Goal: Task Accomplishment & Management: Use online tool/utility

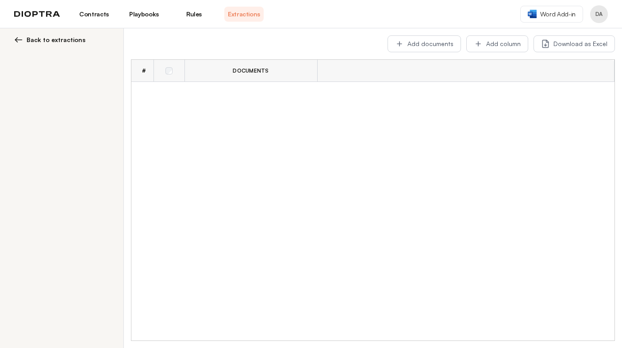
click at [141, 12] on link "Playbooks" at bounding box center [143, 14] width 39 height 15
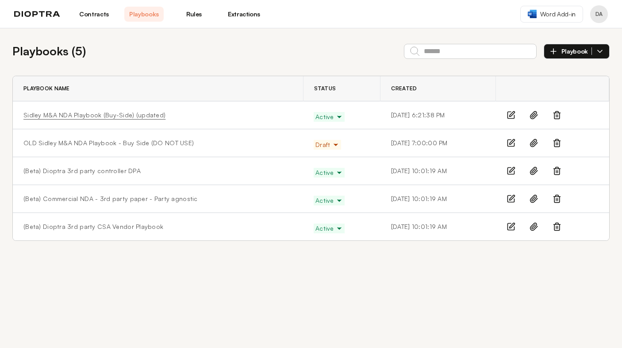
click at [94, 115] on link "Sidley M&A NDA Playbook (Buy-Side) (updated)" at bounding box center [94, 115] width 142 height 9
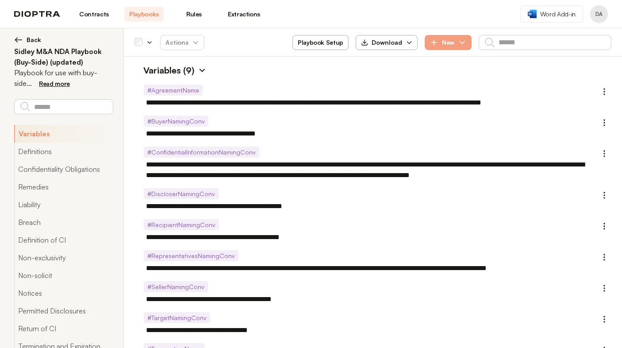
click at [199, 69] on img at bounding box center [202, 70] width 9 height 9
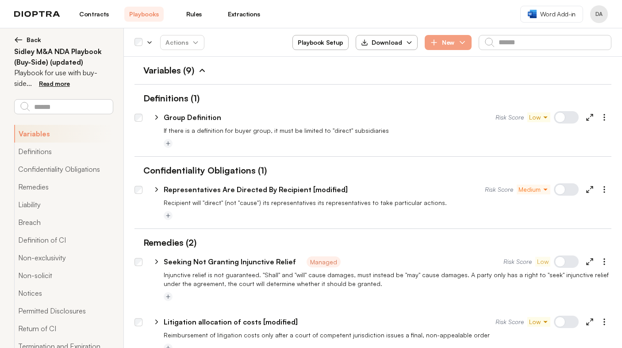
click at [100, 12] on link "Contracts" at bounding box center [93, 14] width 39 height 15
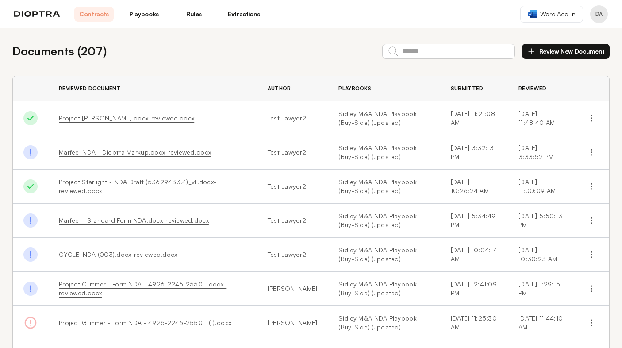
click at [144, 117] on link "Project Wolfgang NDA.docx-reviewed.docx" at bounding box center [126, 118] width 135 height 8
click at [590, 115] on icon "button" at bounding box center [591, 118] width 9 height 9
click at [544, 137] on button "Download Original" at bounding box center [552, 139] width 81 height 16
click at [338, 116] on link "Sidley M&A NDA Playbook (Buy-Side) (updated)" at bounding box center [383, 118] width 91 height 18
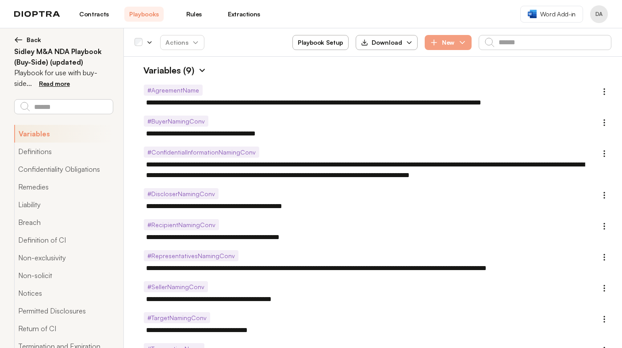
click at [138, 13] on link "Playbooks" at bounding box center [143, 14] width 39 height 15
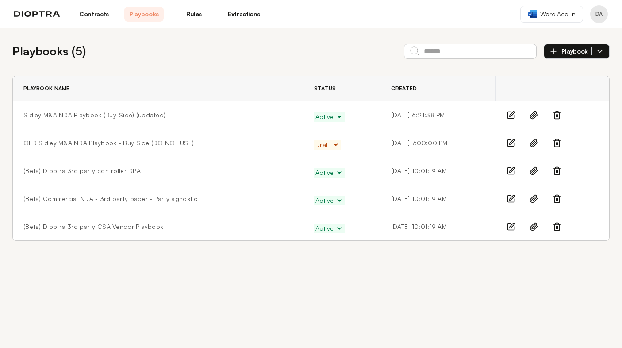
click at [157, 15] on link "Playbooks" at bounding box center [143, 14] width 39 height 15
click at [95, 117] on link "Sidley M&A NDA Playbook (Buy-Side) (updated)" at bounding box center [94, 115] width 142 height 9
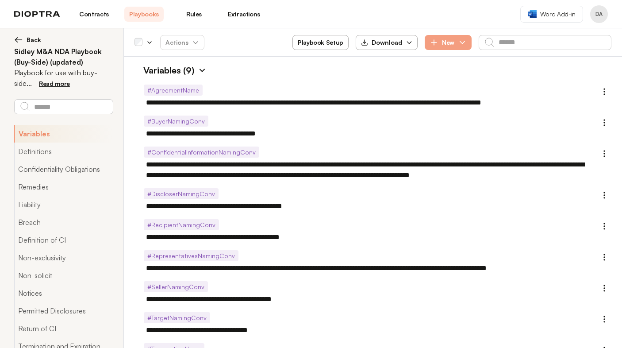
click at [203, 69] on img at bounding box center [202, 70] width 9 height 9
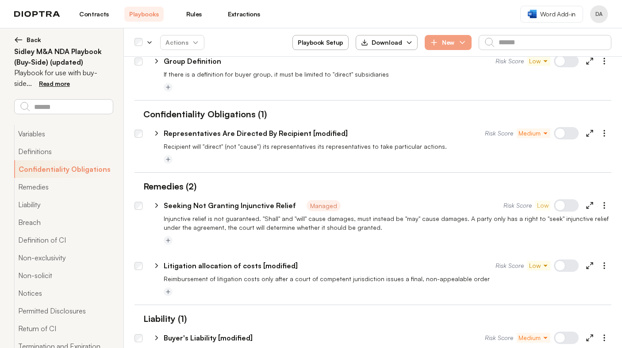
scroll to position [74, 0]
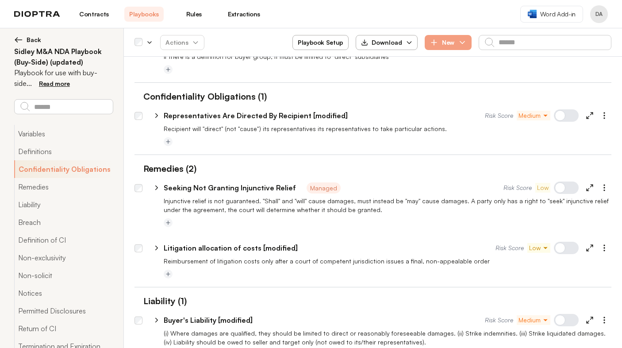
click at [155, 115] on icon at bounding box center [157, 115] width 8 height 8
type textarea "*"
select select "*****"
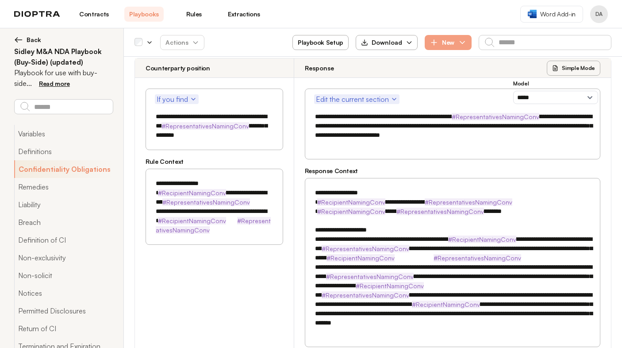
scroll to position [183, 0]
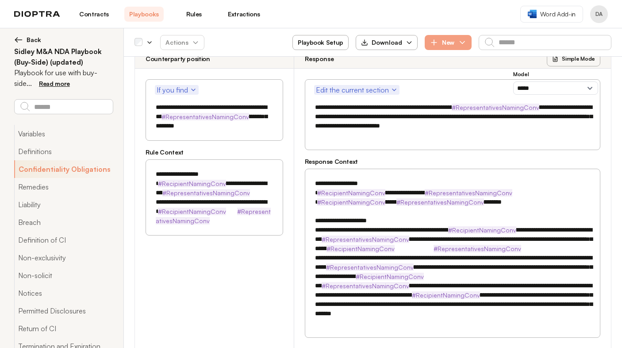
drag, startPoint x: 156, startPoint y: 173, endPoint x: 263, endPoint y: 237, distance: 124.8
click at [263, 237] on textarea "**********" at bounding box center [214, 202] width 126 height 74
click at [422, 174] on textarea at bounding box center [453, 252] width 284 height 157
drag, startPoint x: 313, startPoint y: 107, endPoint x: 376, endPoint y: 107, distance: 62.8
click at [329, 107] on textarea "**********" at bounding box center [453, 116] width 284 height 37
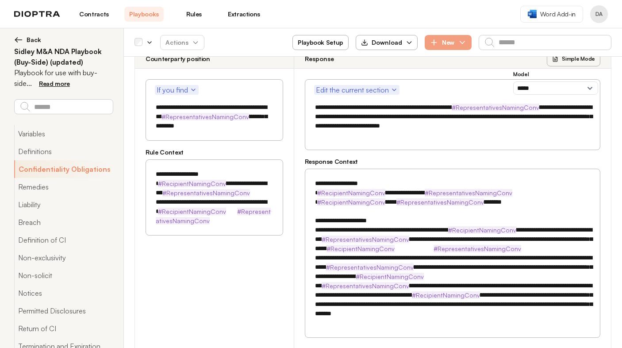
click at [378, 107] on textarea "**********" at bounding box center [453, 116] width 284 height 37
drag, startPoint x: 314, startPoint y: 211, endPoint x: 396, endPoint y: 298, distance: 119.5
click at [396, 298] on textarea at bounding box center [453, 252] width 284 height 157
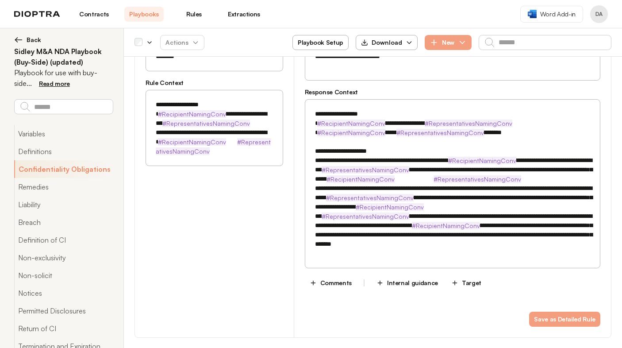
scroll to position [252, 0]
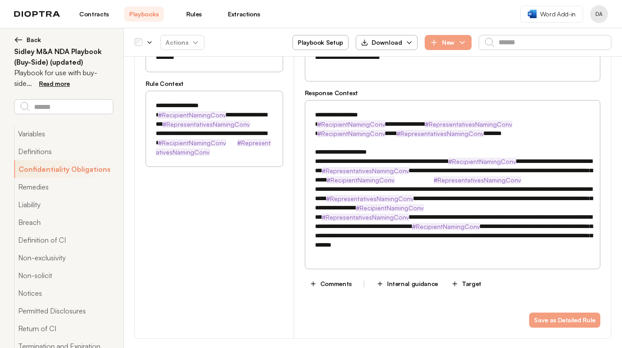
click at [525, 249] on textarea at bounding box center [453, 184] width 284 height 157
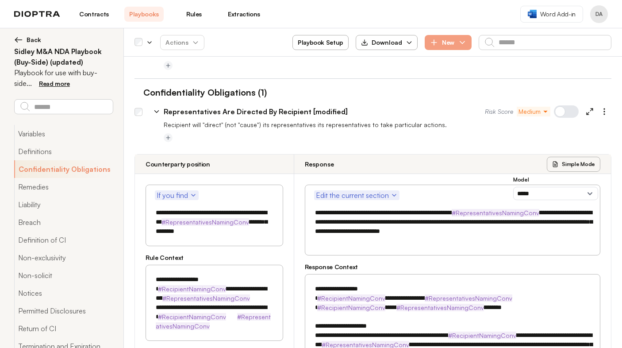
scroll to position [0, 0]
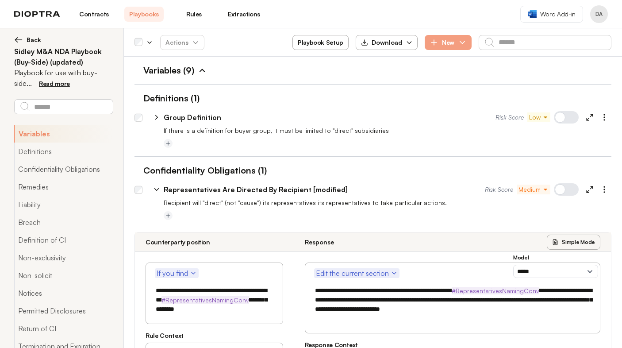
click at [146, 14] on link "Playbooks" at bounding box center [143, 14] width 39 height 15
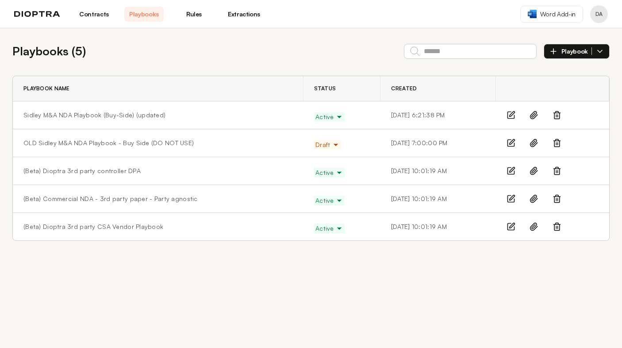
click at [95, 14] on link "Contracts" at bounding box center [93, 14] width 39 height 15
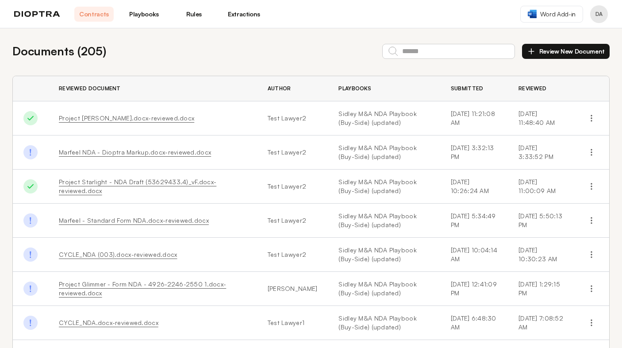
click at [146, 13] on link "Playbooks" at bounding box center [143, 14] width 39 height 15
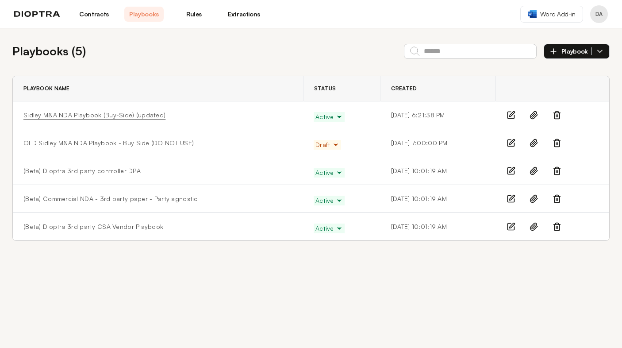
click at [95, 113] on link "Sidley M&A NDA Playbook (Buy-Side) (updated)" at bounding box center [94, 115] width 142 height 9
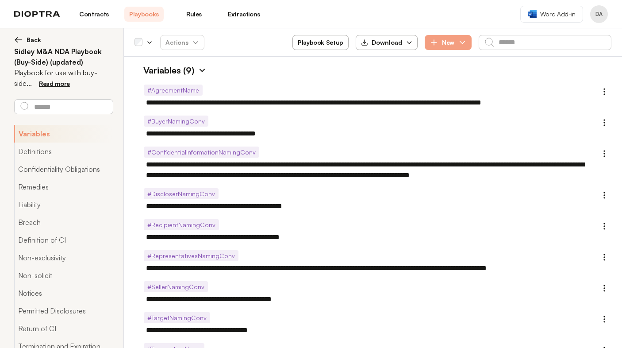
click at [203, 70] on img at bounding box center [202, 70] width 9 height 9
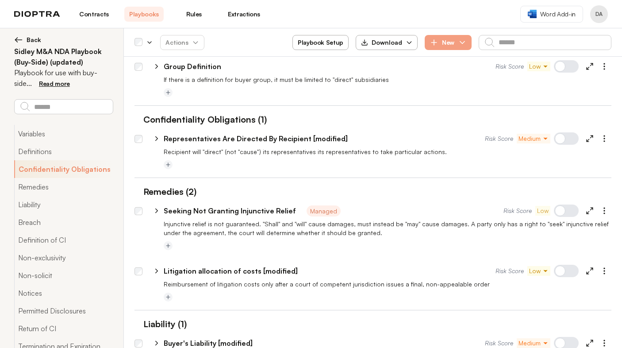
scroll to position [51, 0]
click at [156, 139] on icon at bounding box center [157, 138] width 8 height 8
type textarea "*"
select select "*****"
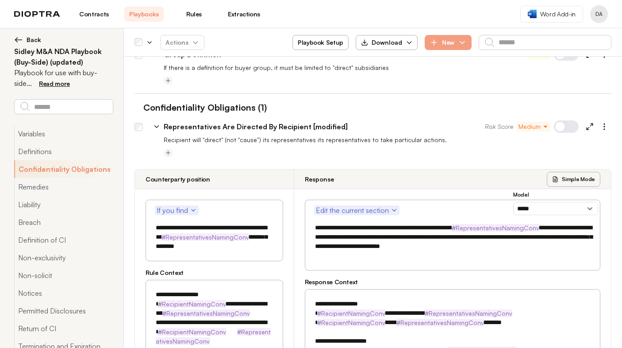
scroll to position [62, 0]
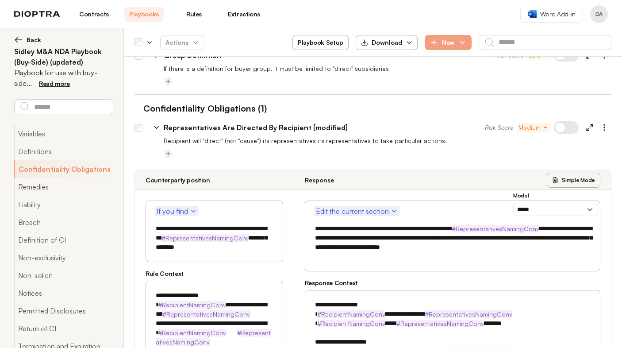
click at [155, 128] on icon at bounding box center [157, 127] width 8 height 8
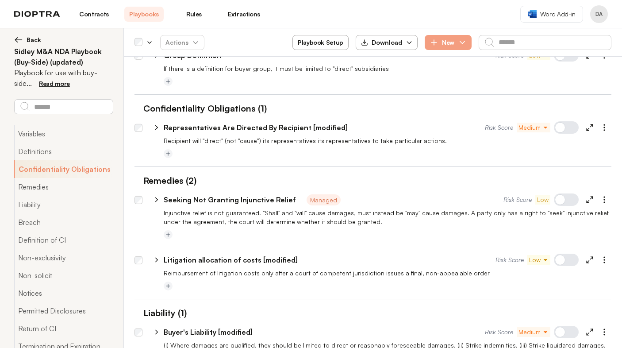
click at [590, 129] on icon at bounding box center [590, 127] width 8 height 8
type textarea "*"
select select "*****"
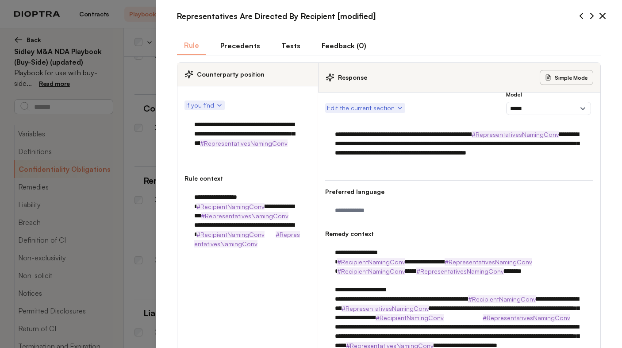
scroll to position [7, 0]
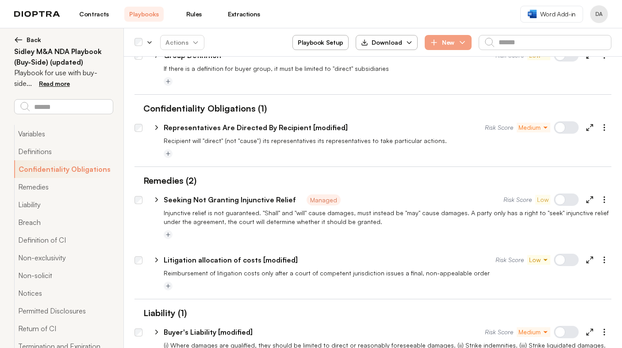
click at [590, 127] on icon at bounding box center [590, 127] width 8 height 8
type textarea "*"
select select "*****"
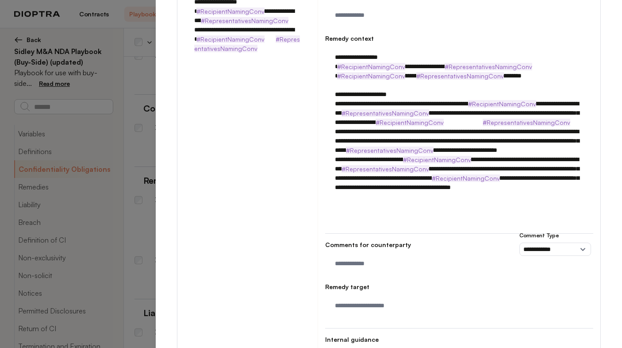
scroll to position [284, 0]
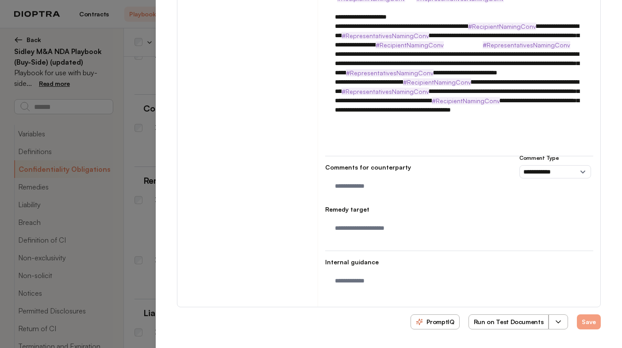
click at [562, 320] on icon "button" at bounding box center [558, 321] width 9 height 9
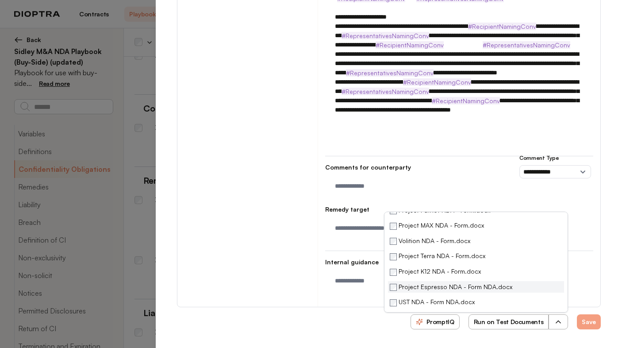
scroll to position [0, 0]
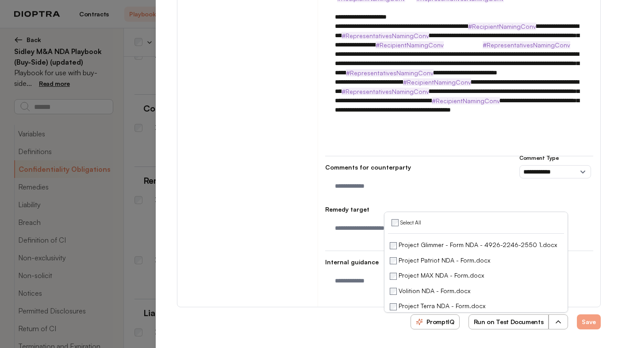
click at [495, 322] on button "Run on Test Documents" at bounding box center [508, 321] width 81 height 15
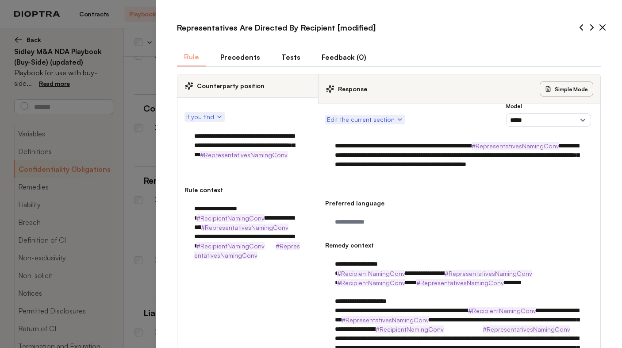
click at [285, 61] on button "Tests" at bounding box center [290, 57] width 33 height 19
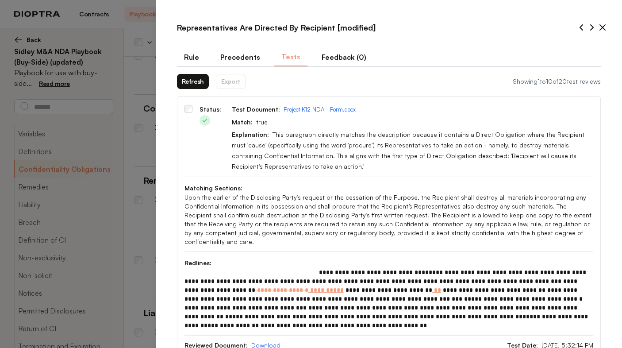
click at [195, 84] on button "Refresh" at bounding box center [193, 81] width 32 height 15
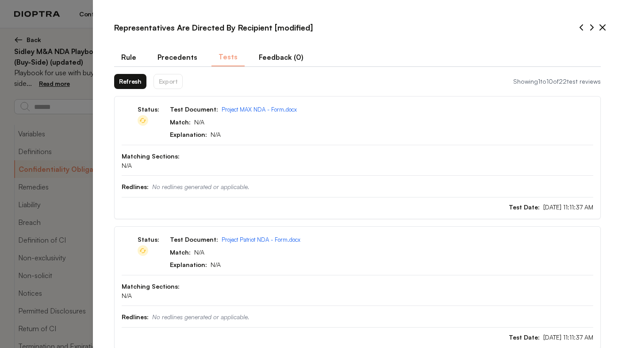
drag, startPoint x: 156, startPoint y: 54, endPoint x: 61, endPoint y: 54, distance: 94.7
click at [134, 159] on div "**********" at bounding box center [372, 162] width 477 height 7
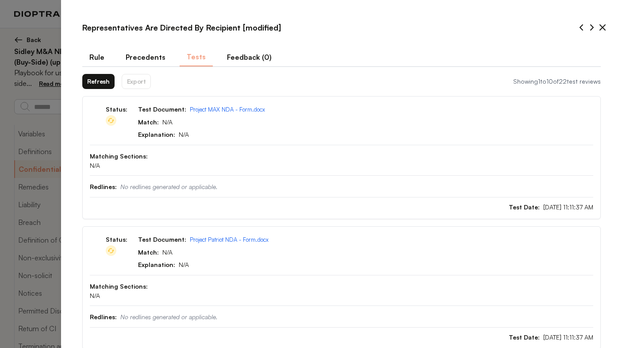
click at [96, 56] on button "Rule" at bounding box center [96, 57] width 29 height 19
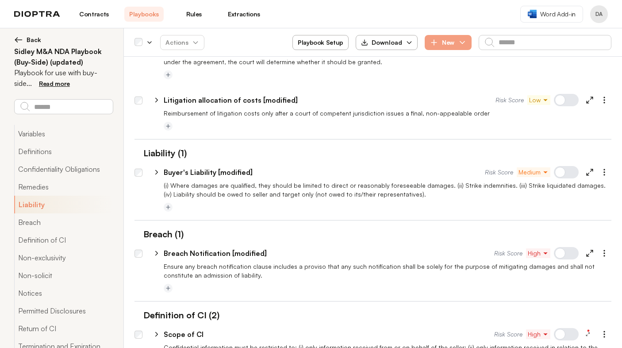
scroll to position [230, 0]
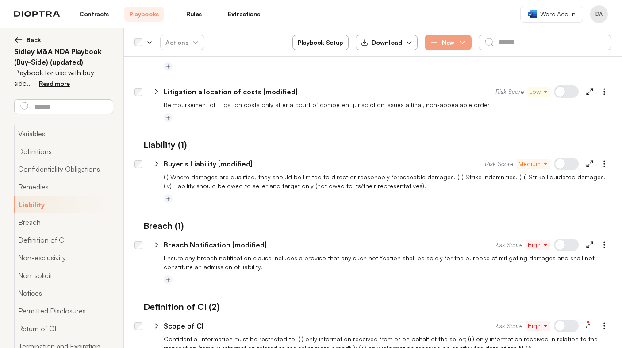
click at [159, 165] on icon at bounding box center [157, 164] width 8 height 8
type textarea "*"
select select "**********"
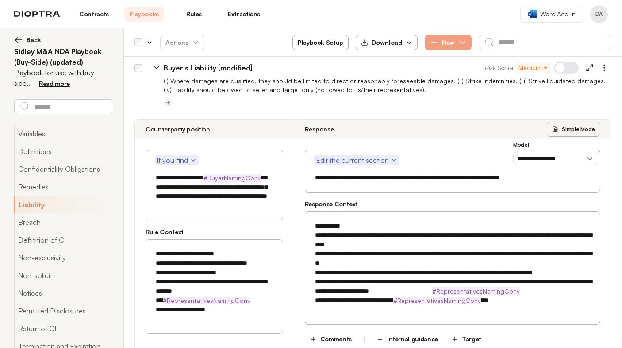
scroll to position [347, 0]
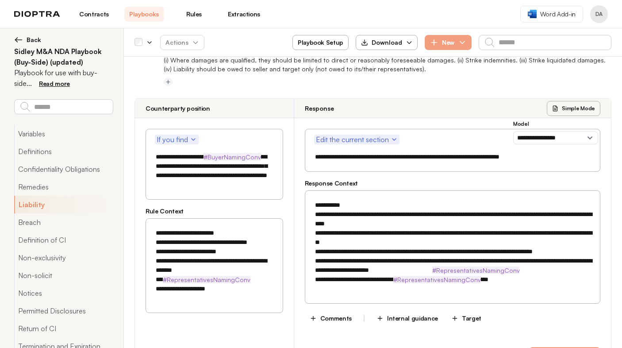
drag, startPoint x: 315, startPoint y: 209, endPoint x: 342, endPoint y: 254, distance: 52.1
click at [342, 254] on textarea "**********" at bounding box center [453, 242] width 284 height 92
click at [350, 276] on textarea "**********" at bounding box center [453, 242] width 284 height 92
drag, startPoint x: 363, startPoint y: 282, endPoint x: 316, endPoint y: 208, distance: 87.7
click at [316, 208] on textarea "**********" at bounding box center [453, 242] width 284 height 92
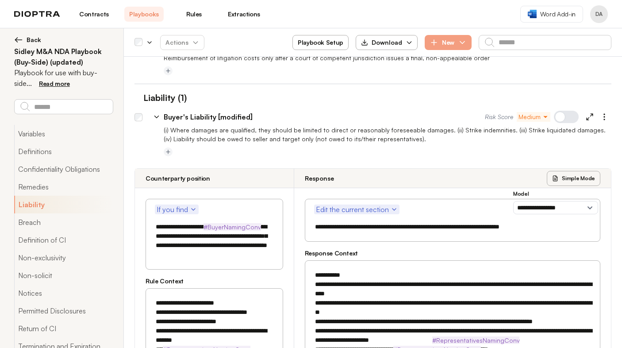
scroll to position [276, 0]
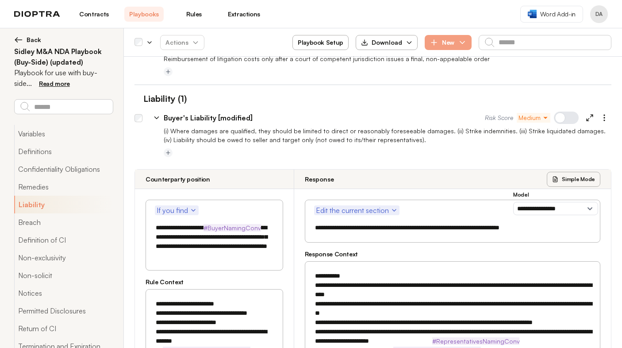
click at [158, 117] on icon at bounding box center [157, 118] width 8 height 8
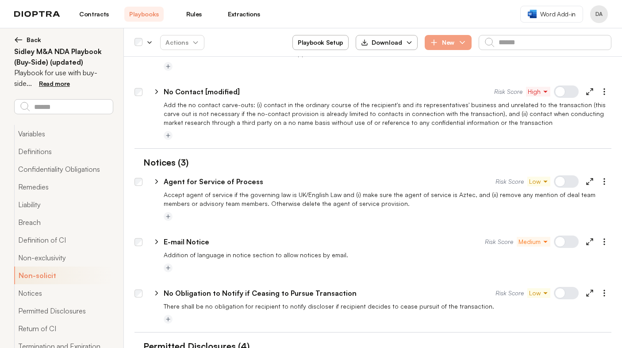
scroll to position [915, 0]
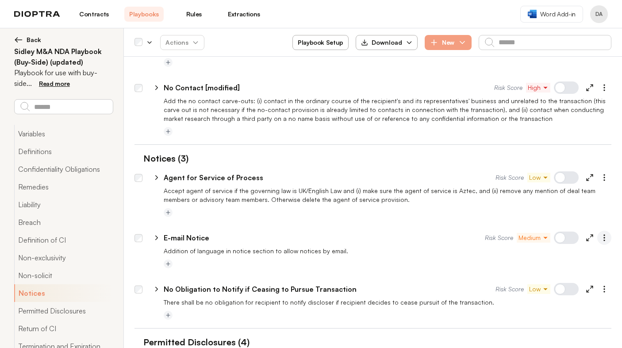
click at [602, 233] on icon "button" at bounding box center [604, 237] width 9 height 9
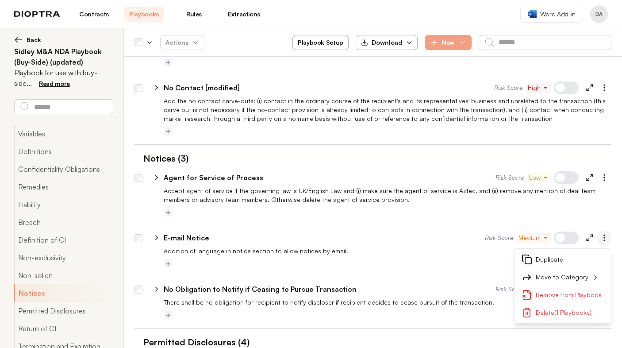
click at [607, 233] on icon "button" at bounding box center [604, 237] width 9 height 9
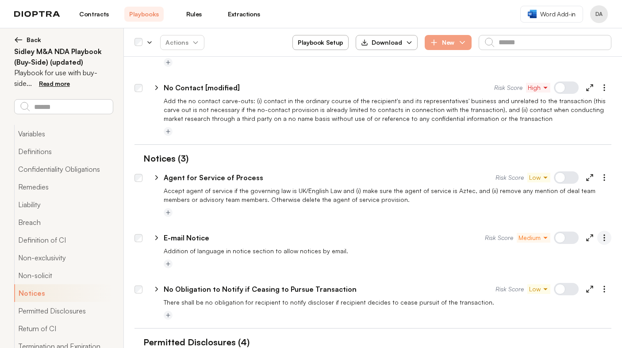
click at [607, 233] on icon "button" at bounding box center [604, 237] width 9 height 9
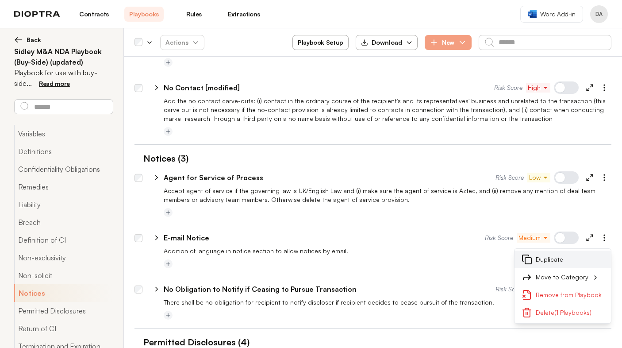
click at [546, 250] on button "Duplicate" at bounding box center [562, 259] width 96 height 18
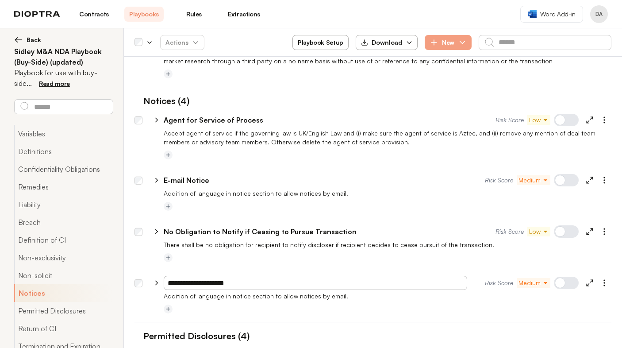
scroll to position [983, 0]
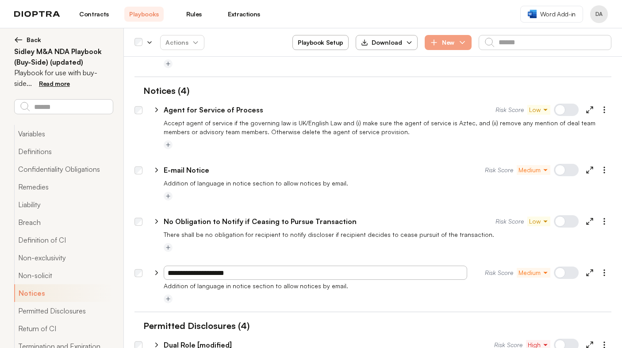
click at [563, 266] on div at bounding box center [566, 272] width 25 height 12
click at [562, 164] on div at bounding box center [566, 170] width 25 height 12
click at [570, 266] on div at bounding box center [566, 272] width 25 height 12
click at [562, 266] on div at bounding box center [566, 272] width 25 height 12
click at [572, 164] on div at bounding box center [566, 170] width 25 height 12
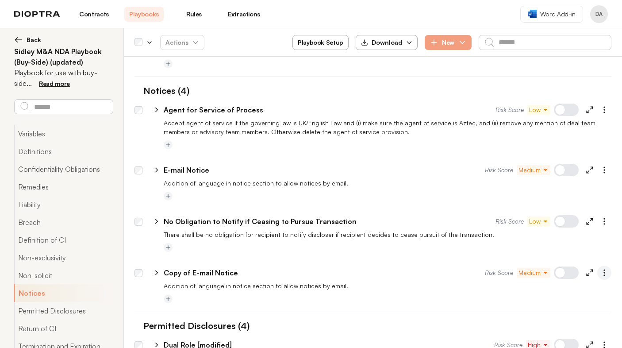
click at [604, 268] on icon "button" at bounding box center [604, 272] width 9 height 9
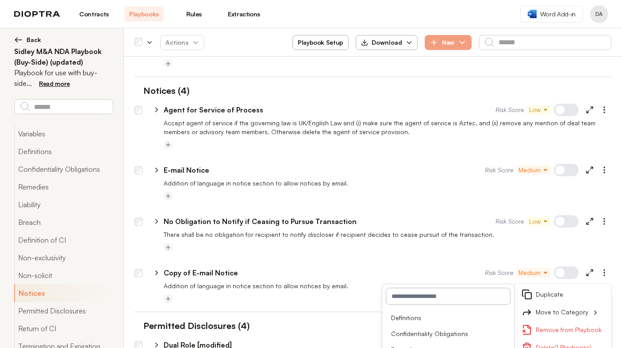
click at [318, 304] on div at bounding box center [372, 307] width 477 height 7
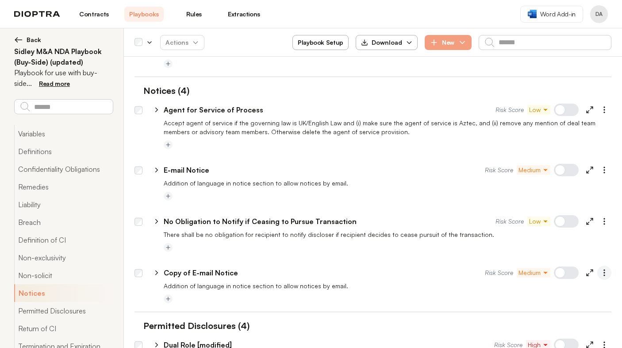
click at [605, 268] on icon "button" at bounding box center [604, 272] width 9 height 9
click at [560, 338] on button "Delete (1 Playbooks)" at bounding box center [562, 347] width 96 height 18
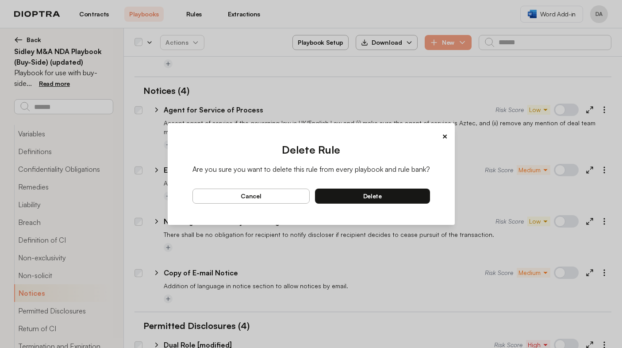
click at [390, 198] on button "delete" at bounding box center [372, 195] width 115 height 15
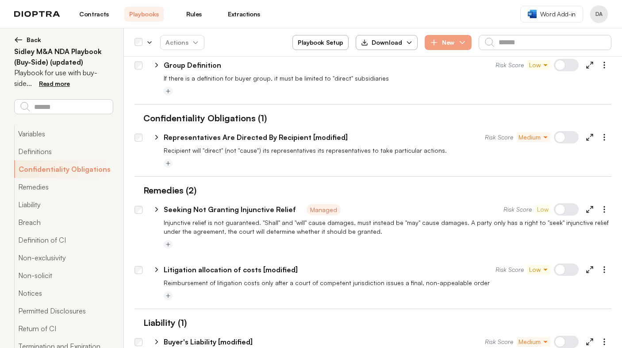
scroll to position [42, 0]
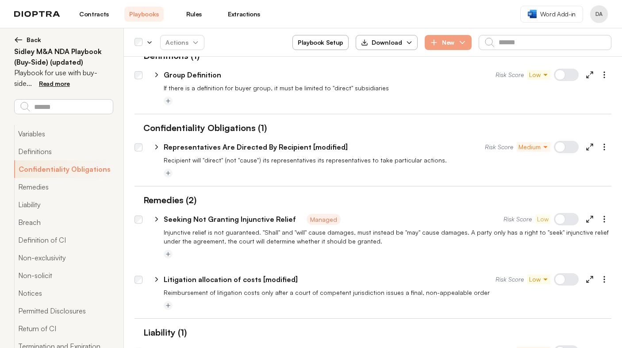
type textarea "*"
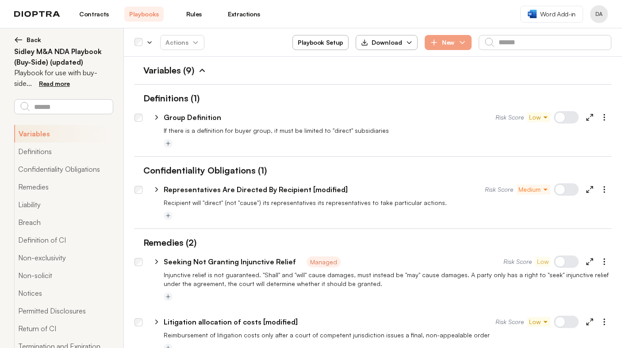
click at [193, 17] on link "Rules" at bounding box center [193, 14] width 39 height 15
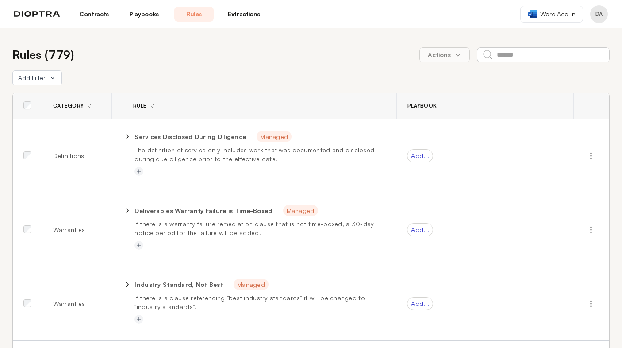
click at [143, 18] on link "Playbooks" at bounding box center [143, 14] width 39 height 15
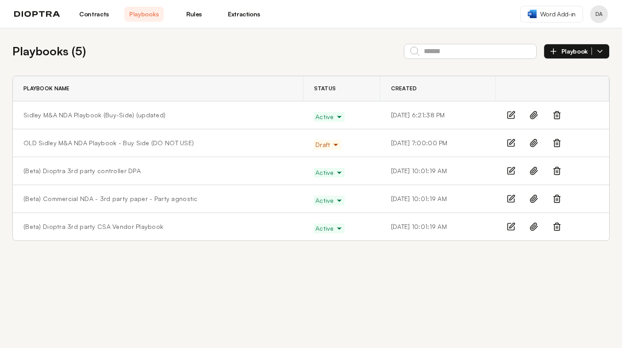
click at [193, 14] on link "Rules" at bounding box center [193, 14] width 39 height 15
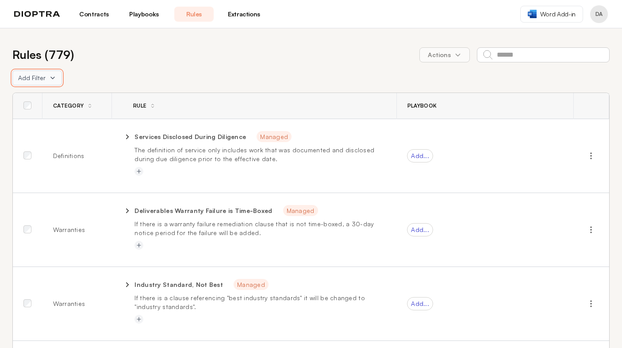
click at [53, 78] on icon at bounding box center [52, 77] width 7 height 7
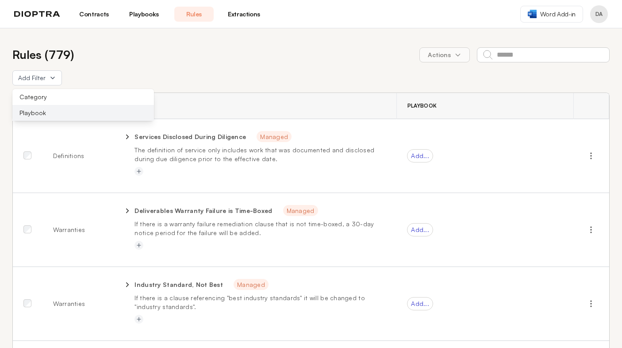
click at [27, 110] on button "Playbook" at bounding box center [83, 113] width 142 height 16
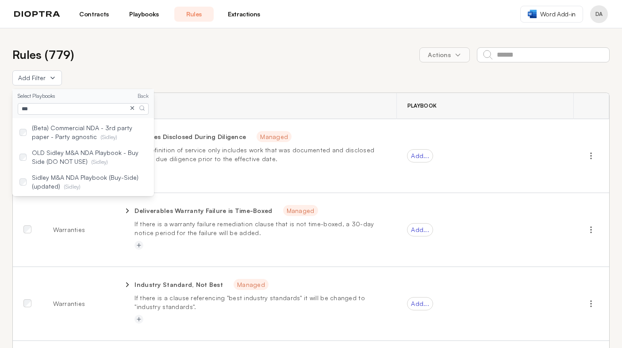
type input "***"
click at [132, 110] on icon at bounding box center [132, 108] width 6 height 6
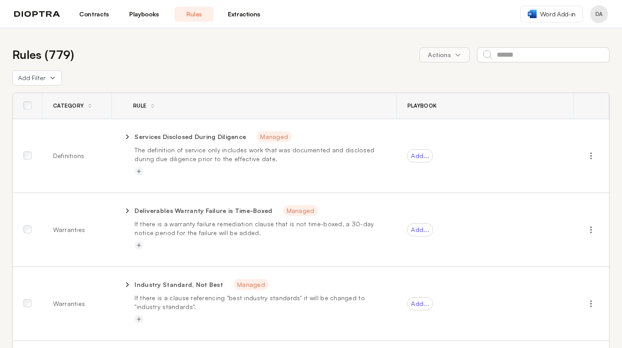
click at [147, 18] on link "Playbooks" at bounding box center [143, 14] width 39 height 15
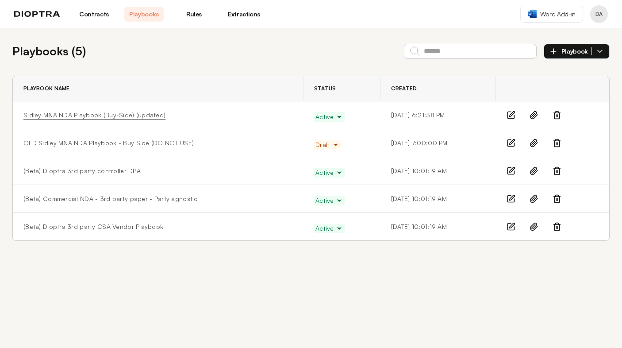
click at [85, 115] on link "Sidley M&A NDA Playbook (Buy-Side) (updated)" at bounding box center [94, 115] width 142 height 9
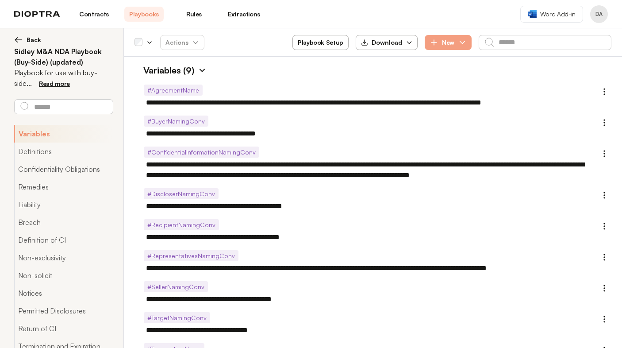
click at [202, 70] on img at bounding box center [202, 70] width 9 height 9
type textarea "*"
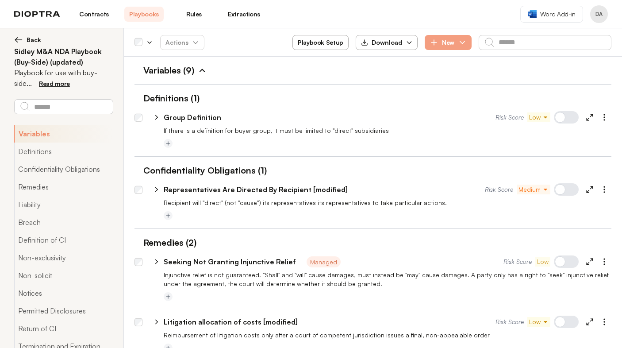
click at [33, 35] on span "Back" at bounding box center [34, 39] width 15 height 9
